Goal: Information Seeking & Learning: Learn about a topic

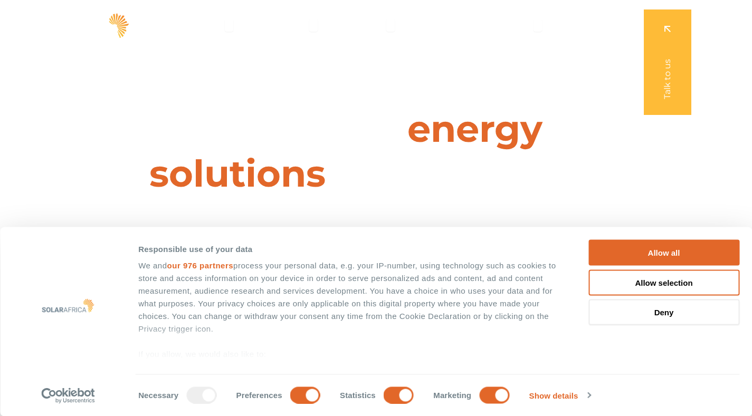
click at [680, 246] on button "Allow all" at bounding box center [663, 253] width 151 height 26
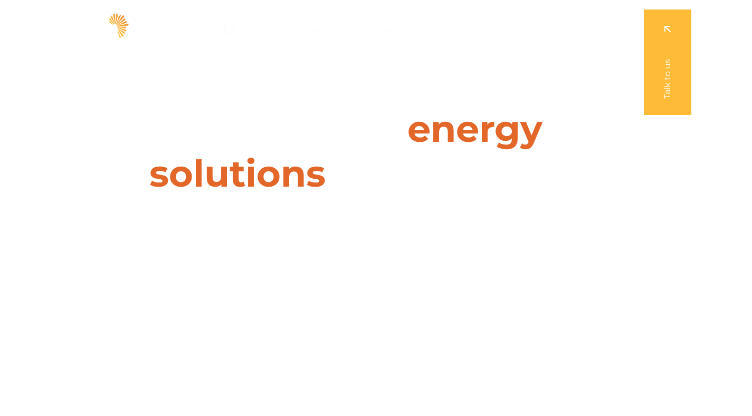
click at [212, 24] on span "Solutions" at bounding box center [202, 25] width 40 height 13
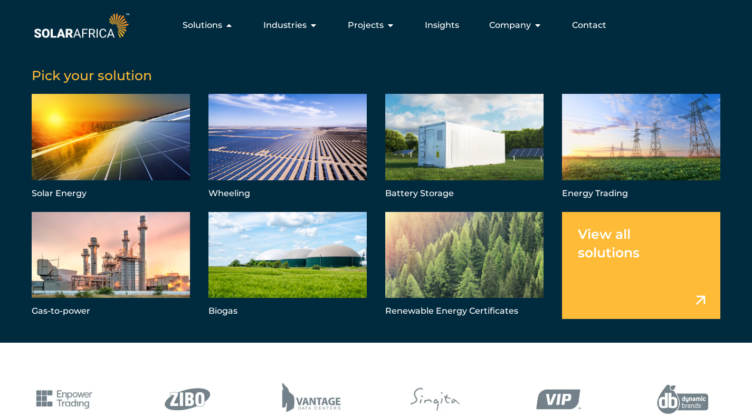
scroll to position [316, 0]
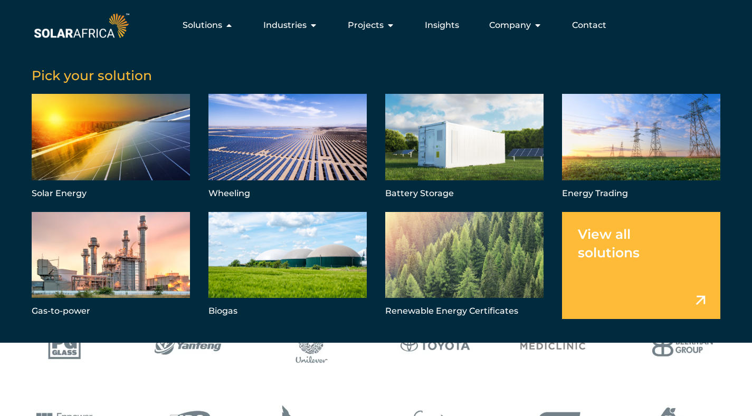
click at [533, 25] on div "Company Close Company Open Company" at bounding box center [515, 25] width 70 height 21
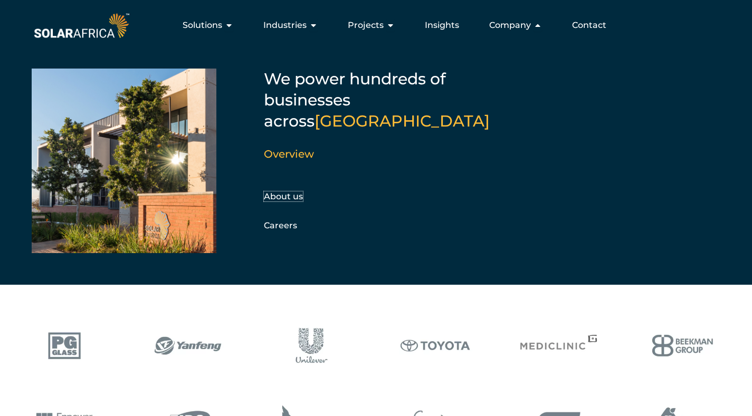
click at [281, 191] on link "About us" at bounding box center [283, 196] width 39 height 10
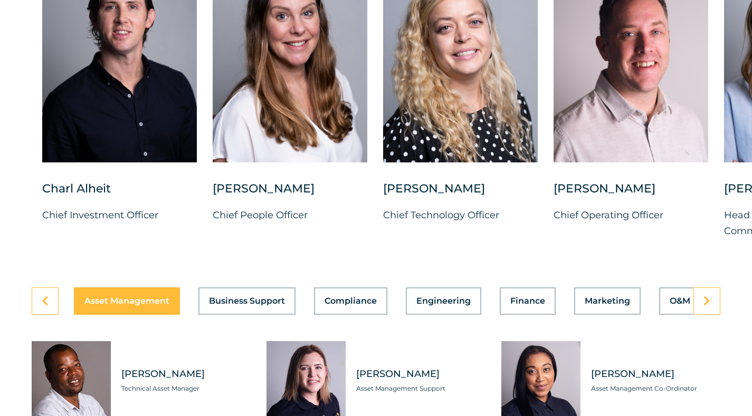
scroll to position [2848, 0]
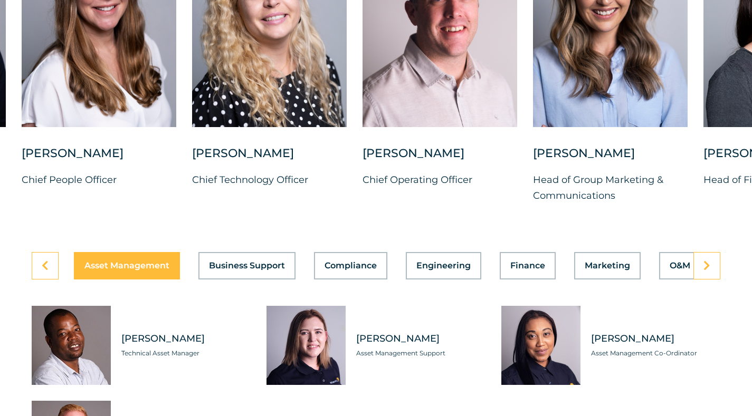
drag, startPoint x: 680, startPoint y: 94, endPoint x: 437, endPoint y: 104, distance: 243.3
click at [437, 104] on div at bounding box center [439, 22] width 155 height 210
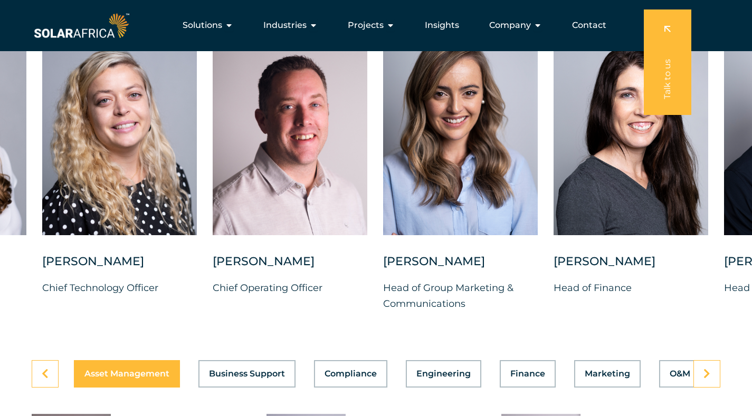
scroll to position [2690, 0]
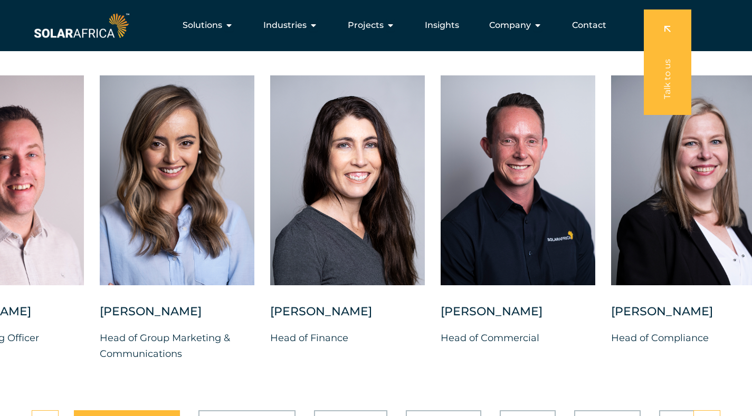
drag, startPoint x: 620, startPoint y: 237, endPoint x: 339, endPoint y: 242, distance: 281.1
click at [339, 242] on div at bounding box center [347, 180] width 155 height 210
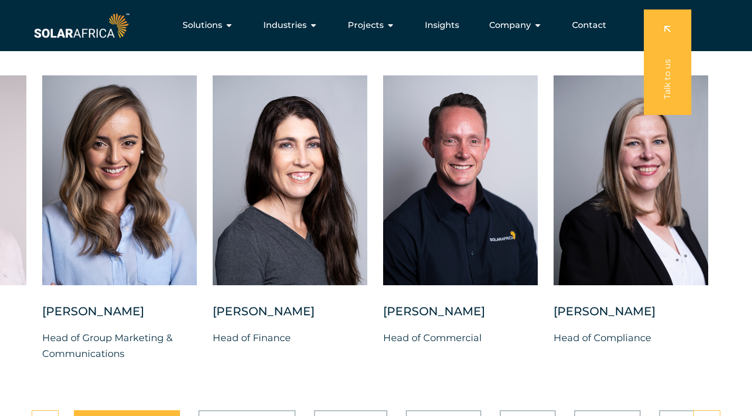
drag, startPoint x: 642, startPoint y: 231, endPoint x: 540, endPoint y: 232, distance: 102.3
click at [540, 232] on div "Charl Alheit Chief Investment Officer Candice Seggie Chief People Officer Suné …" at bounding box center [42, 226] width 1447 height 303
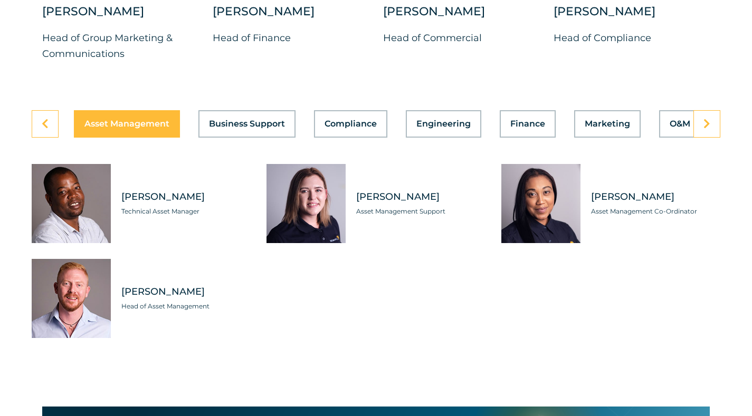
scroll to position [3006, 0]
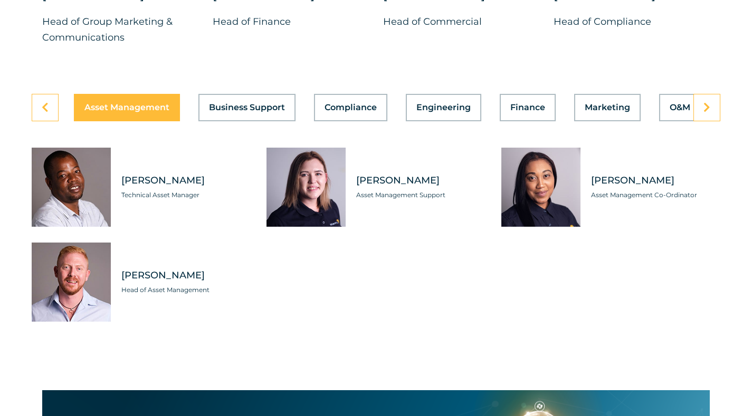
click at [232, 107] on button "Business Support" at bounding box center [246, 107] width 97 height 27
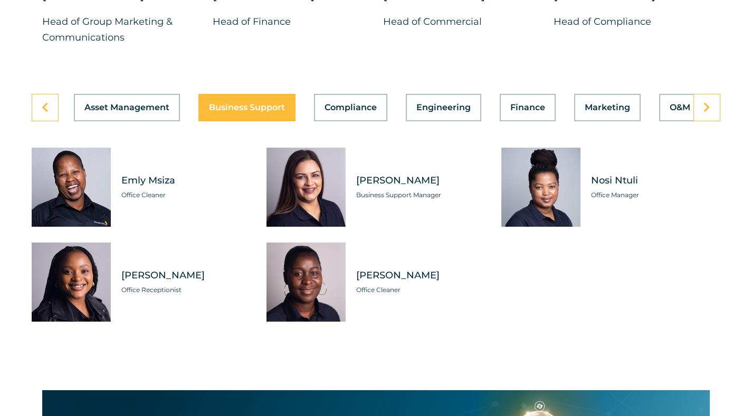
click at [352, 112] on span "Compliance" at bounding box center [350, 107] width 52 height 8
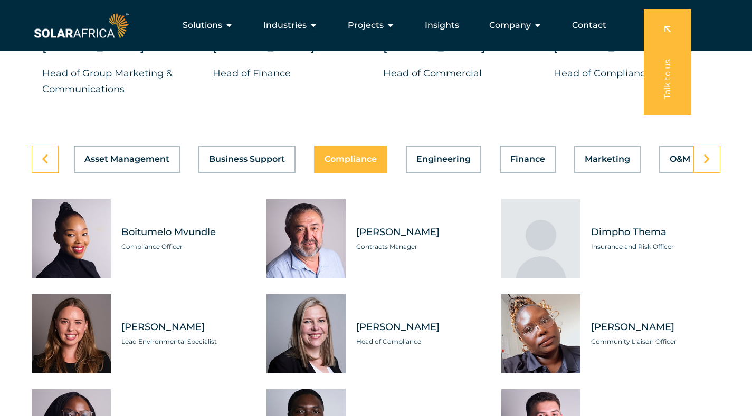
scroll to position [2953, 0]
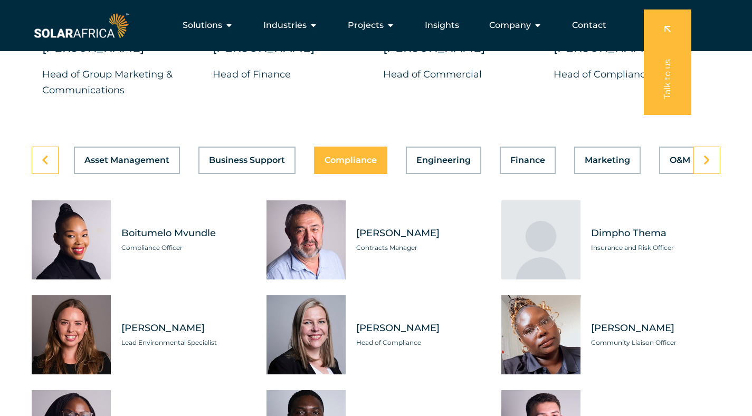
click at [448, 165] on span "Engineering" at bounding box center [443, 160] width 54 height 8
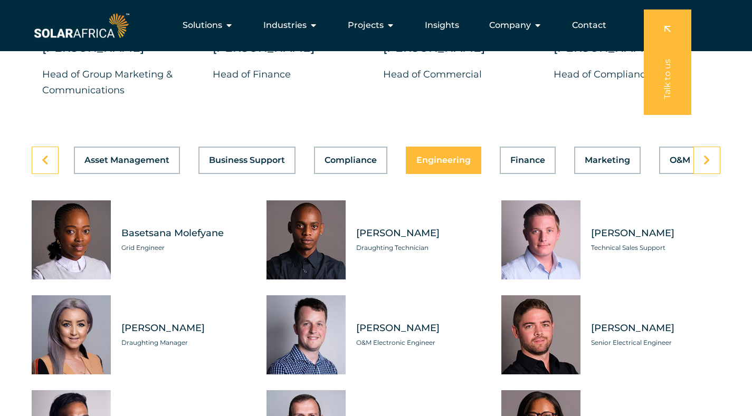
click at [367, 165] on span "Compliance" at bounding box center [350, 160] width 52 height 8
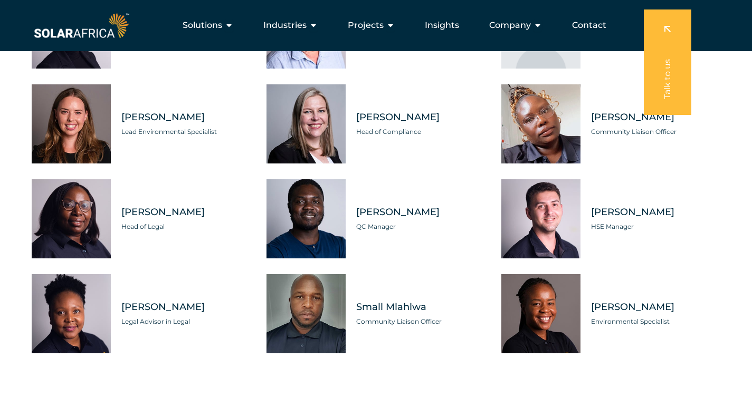
scroll to position [2901, 0]
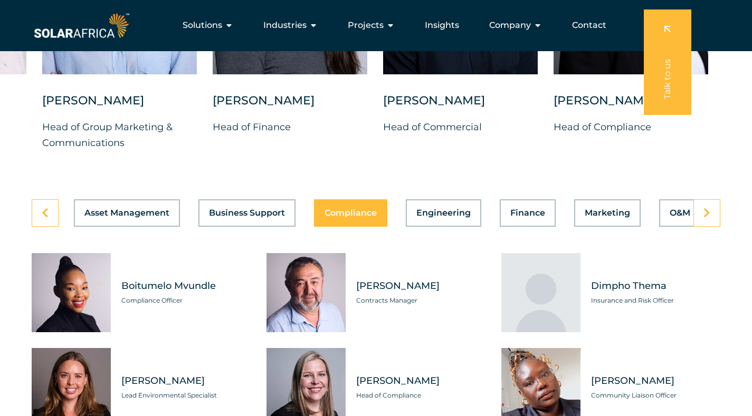
click at [446, 225] on button "Engineering" at bounding box center [443, 212] width 75 height 27
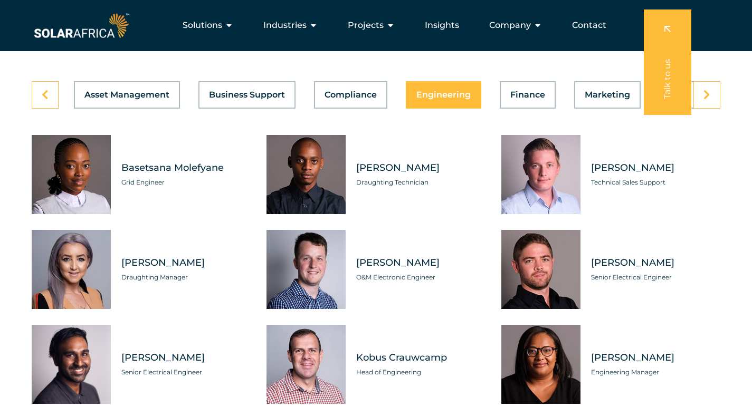
scroll to position [3006, 0]
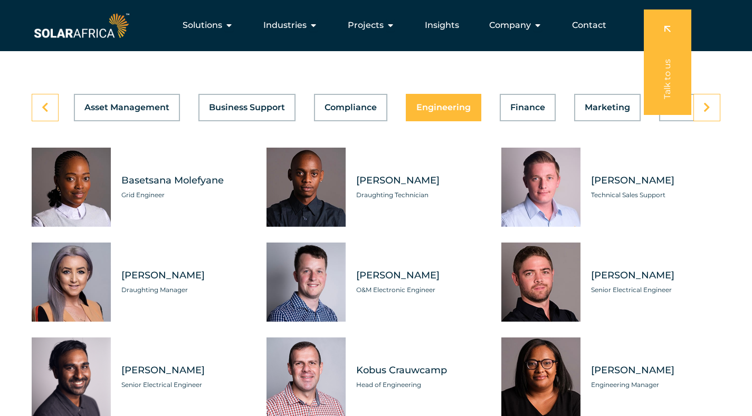
click at [523, 121] on div "Asset Management Business Support Compliance Engineering Finance Marketing O&M …" at bounding box center [376, 107] width 688 height 27
click at [527, 112] on span "Finance" at bounding box center [526, 107] width 35 height 8
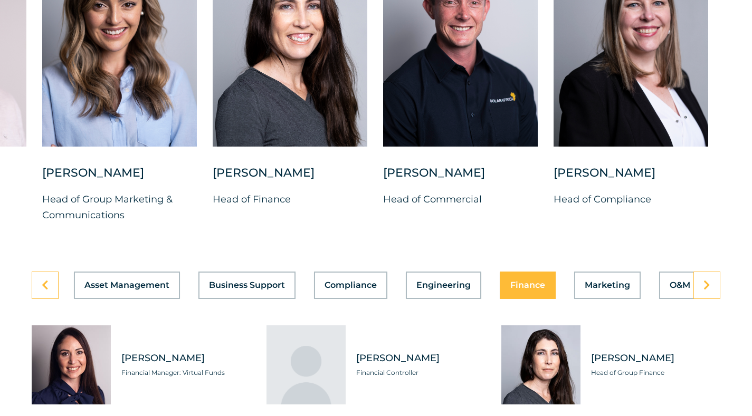
scroll to position [2848, 0]
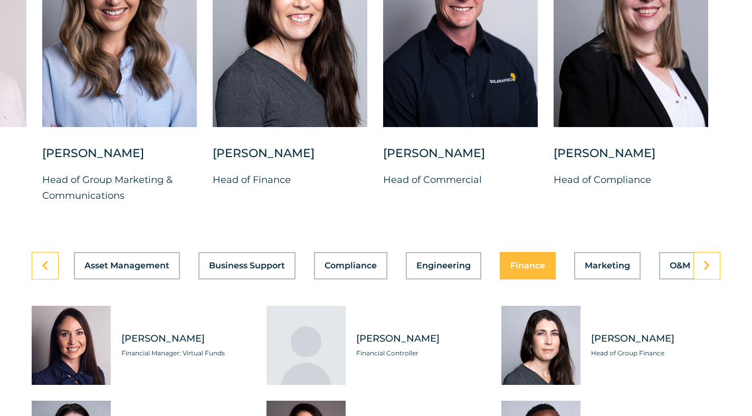
click at [606, 269] on span "Marketing" at bounding box center [606, 266] width 45 height 8
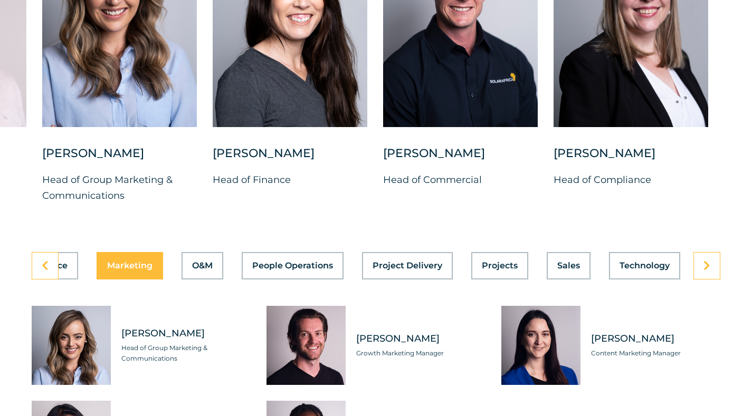
scroll to position [3006, 0]
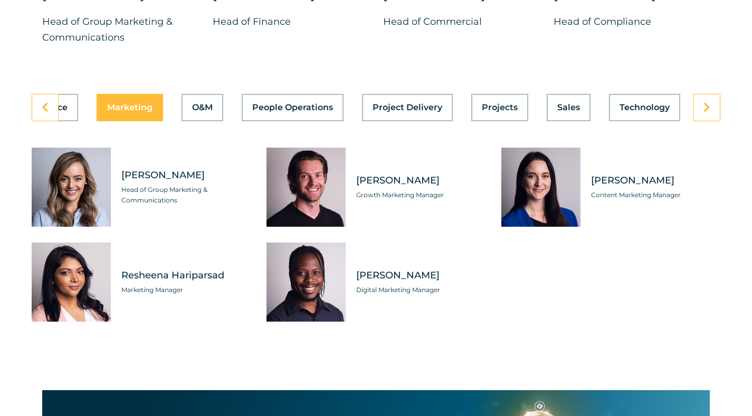
click at [201, 110] on span "O&M" at bounding box center [202, 107] width 21 height 8
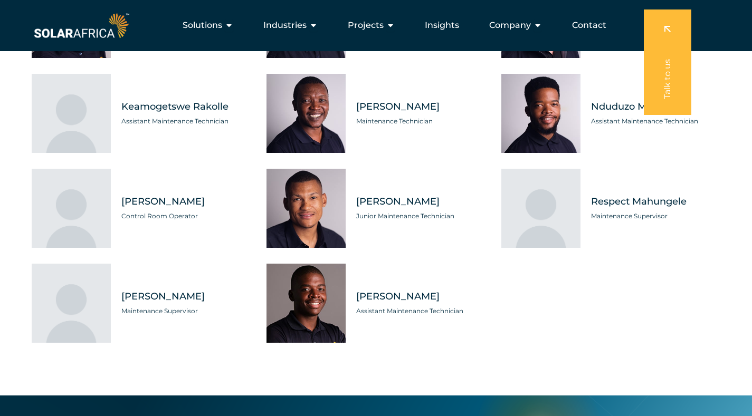
scroll to position [3059, 0]
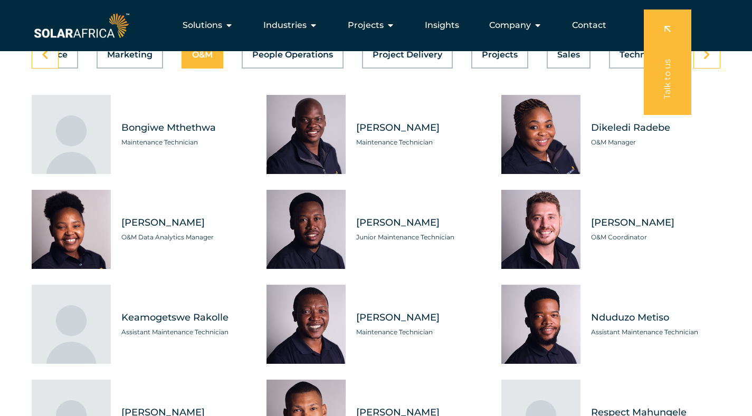
click at [286, 59] on span "People Operations" at bounding box center [292, 55] width 81 height 8
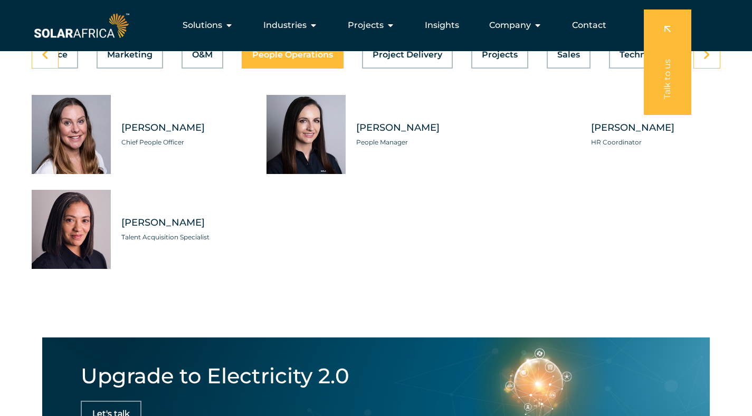
scroll to position [0, 477]
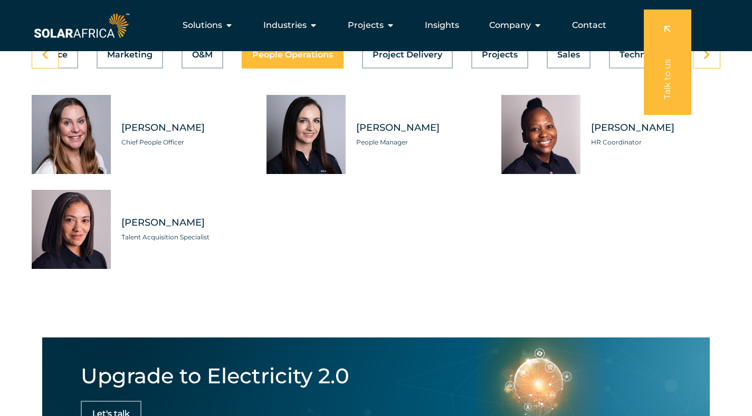
click at [399, 59] on span "Project Delivery" at bounding box center [407, 55] width 70 height 8
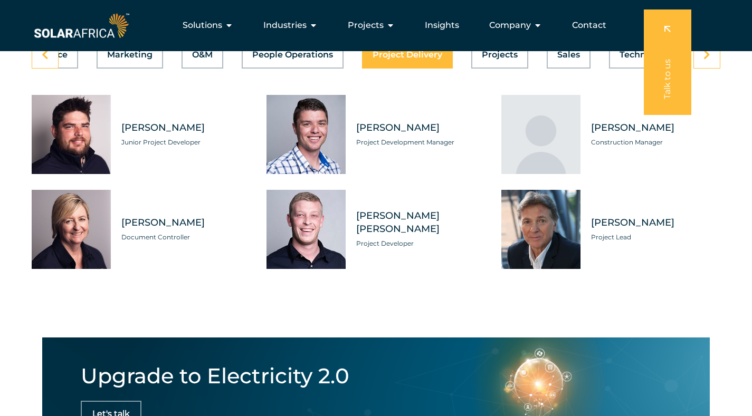
click at [492, 59] on span "Projects" at bounding box center [499, 55] width 36 height 8
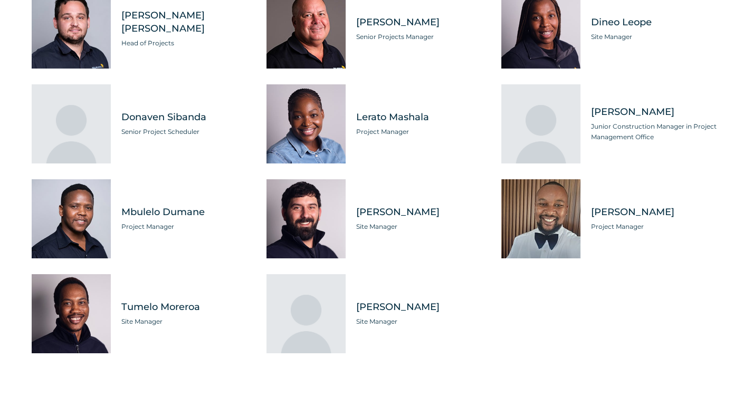
scroll to position [3006, 0]
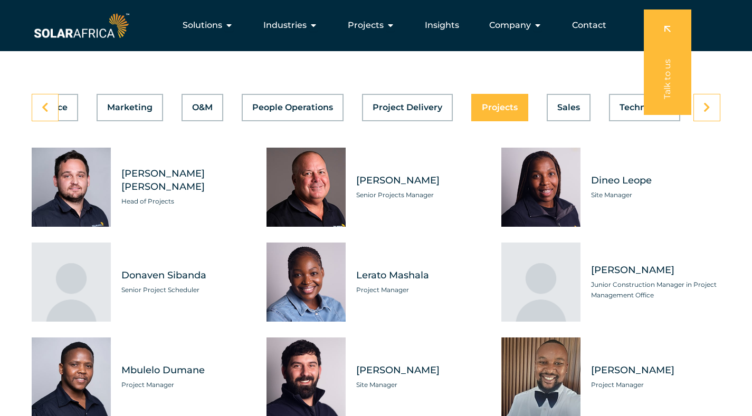
click at [571, 112] on span "Sales" at bounding box center [568, 107] width 23 height 8
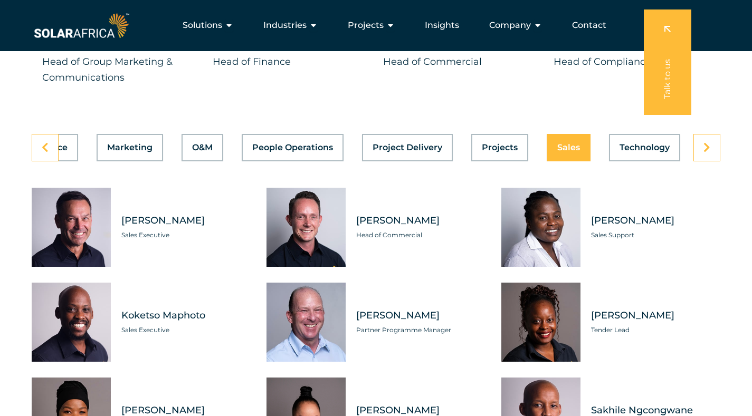
scroll to position [2953, 0]
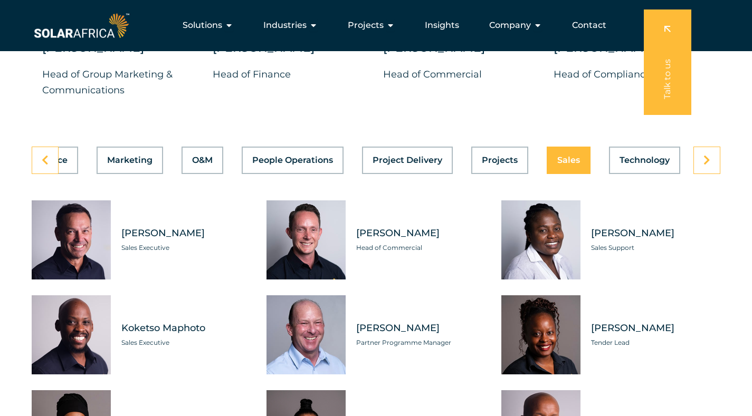
click at [643, 165] on span "Technology" at bounding box center [644, 160] width 50 height 8
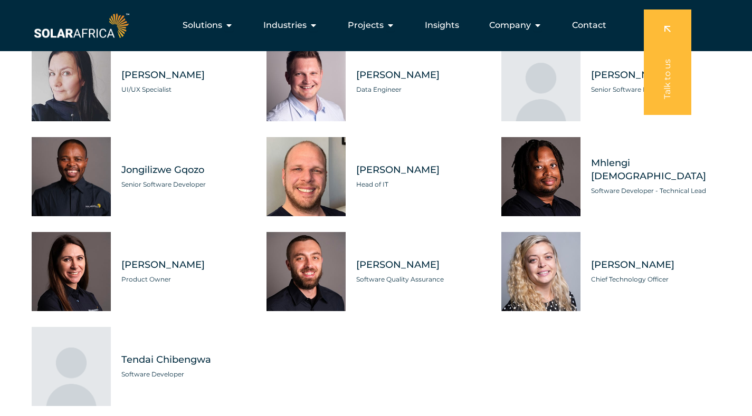
scroll to position [2901, 0]
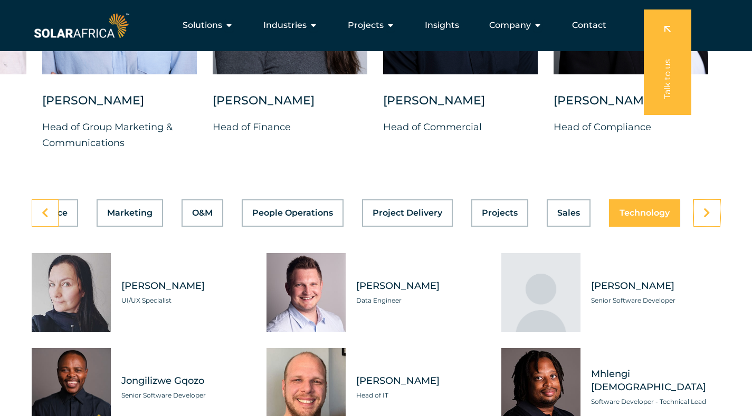
click at [709, 218] on icon at bounding box center [706, 213] width 7 height 11
click at [707, 218] on icon at bounding box center [706, 213] width 7 height 11
click at [525, 27] on span "Company" at bounding box center [510, 25] width 42 height 13
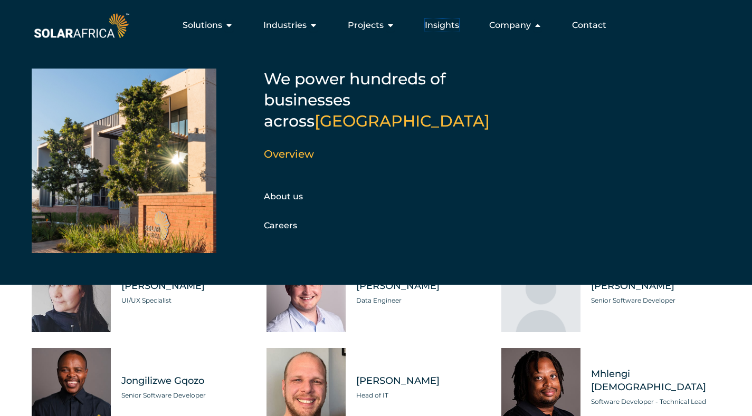
click at [450, 23] on span "Insights" at bounding box center [442, 25] width 34 height 13
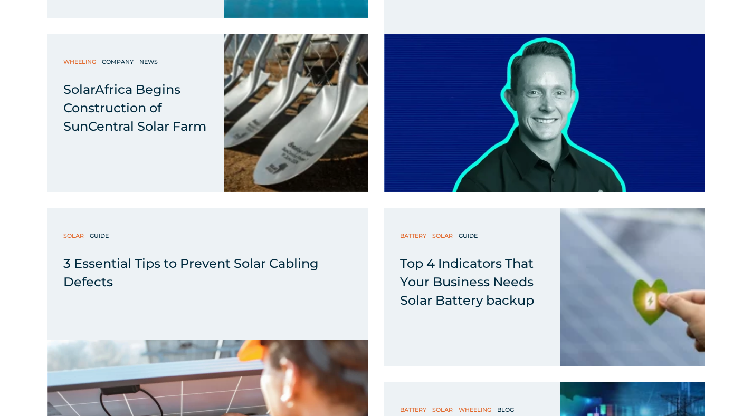
scroll to position [2004, 0]
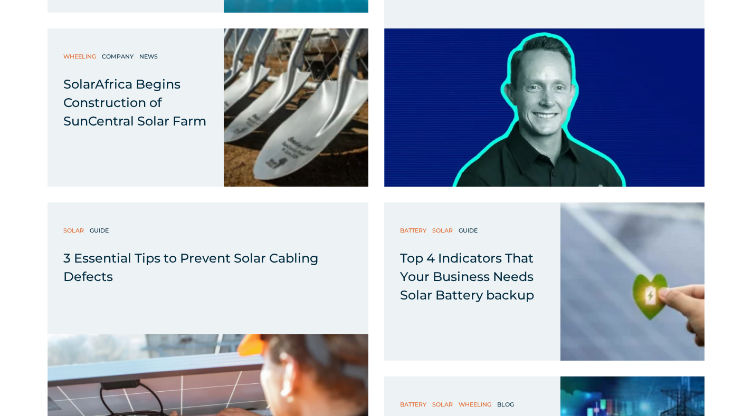
click at [0, 0] on span "SolarAfrica Begins Construction of SunCentral Solar Farm" at bounding box center [0, 0] width 0 height 0
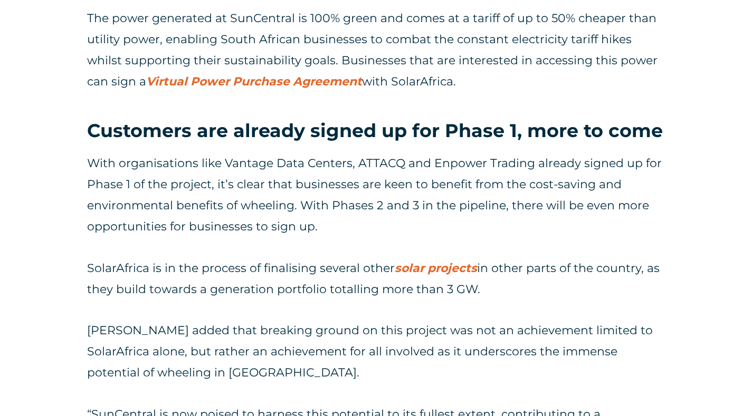
scroll to position [2584, 0]
